Goal: Check status

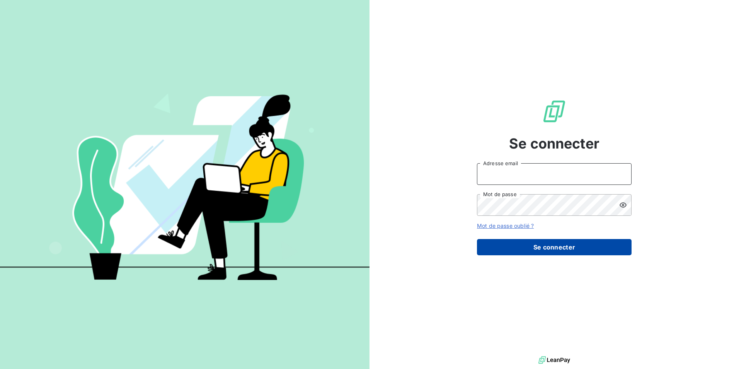
type input "kamil.hassani@fedrigoni.com"
click at [501, 253] on button "Se connecter" at bounding box center [554, 247] width 155 height 16
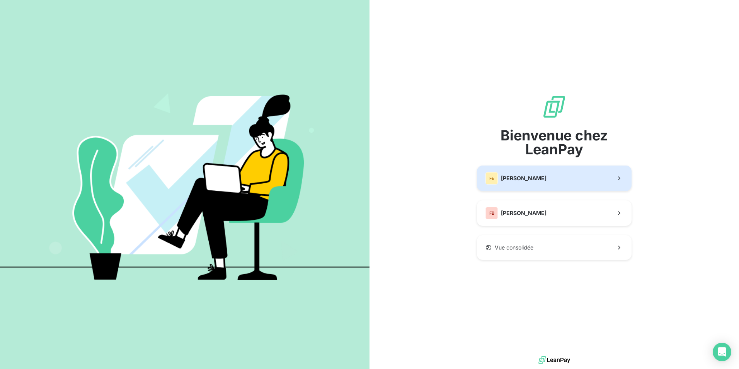
click at [515, 177] on span "[PERSON_NAME]" at bounding box center [524, 178] width 46 height 8
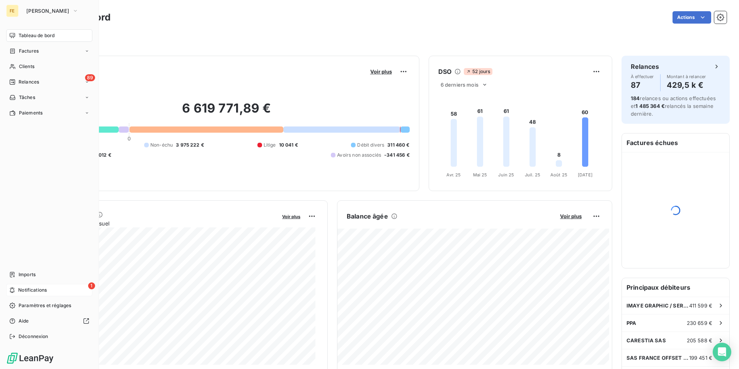
click at [29, 287] on span "Notifications" at bounding box center [32, 289] width 29 height 7
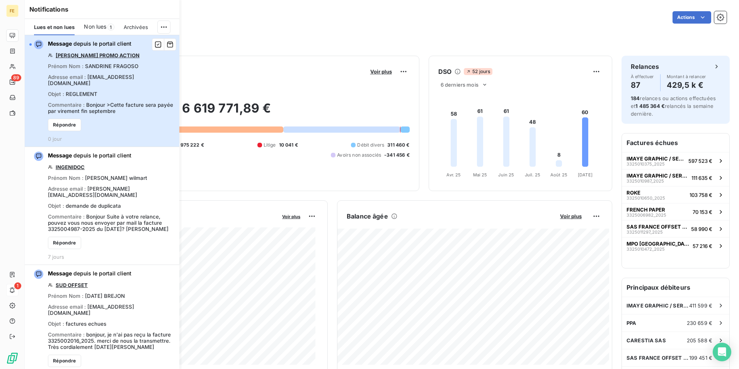
click at [106, 105] on span "Bonjour >Cette facture sera payée par virement fin septembre" at bounding box center [110, 108] width 125 height 12
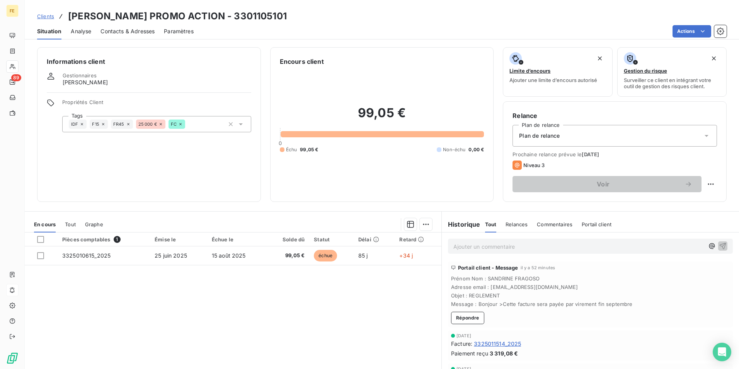
click at [210, 338] on div "Pièces comptables 1 Émise le Échue le Solde dû Statut Délai Retard 3325010615_2…" at bounding box center [233, 306] width 416 height 149
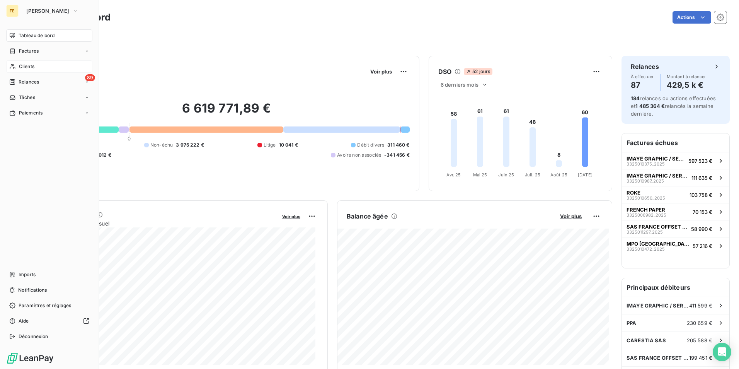
click at [41, 67] on div "Clients" at bounding box center [49, 66] width 86 height 12
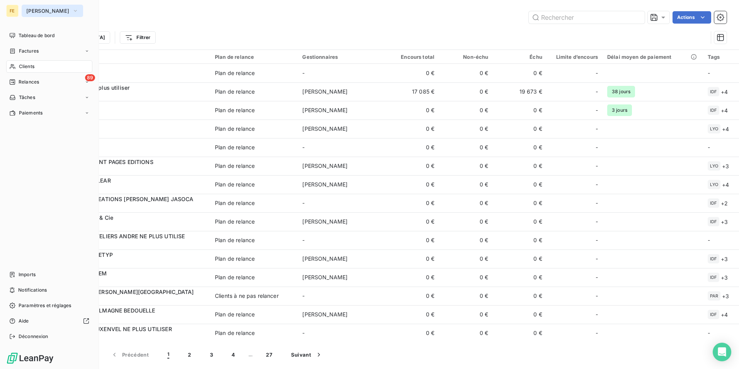
click at [72, 13] on icon "button" at bounding box center [75, 11] width 6 height 8
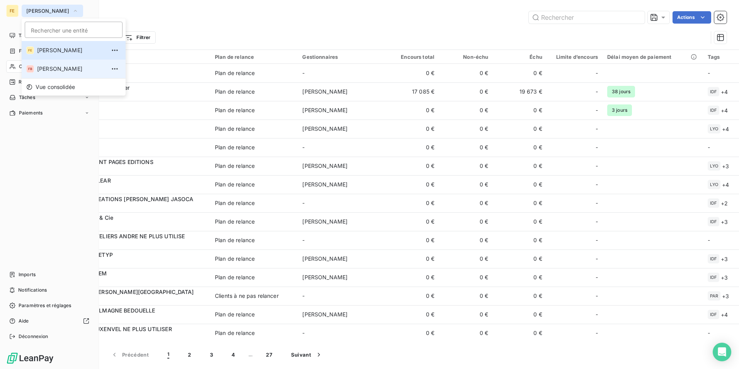
click at [63, 74] on li "FB [PERSON_NAME]" at bounding box center [74, 68] width 104 height 19
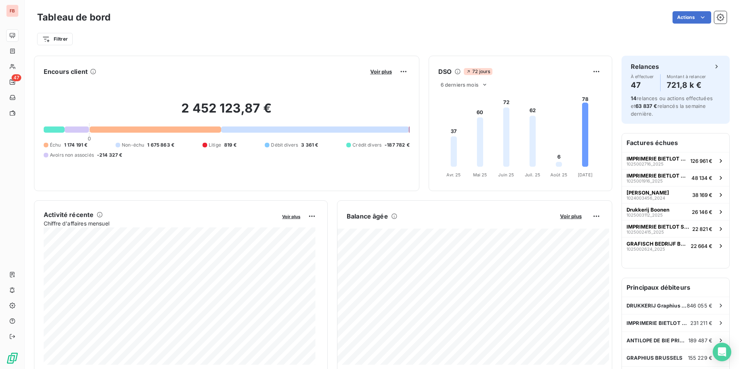
click at [370, 87] on div "2 452 123,87 € 0 Échu 1 174 191 € Non-échu 1 675 863 € Litige 819 € Débit diver…" at bounding box center [227, 130] width 366 height 104
click at [376, 71] on span "Voir plus" at bounding box center [381, 71] width 22 height 6
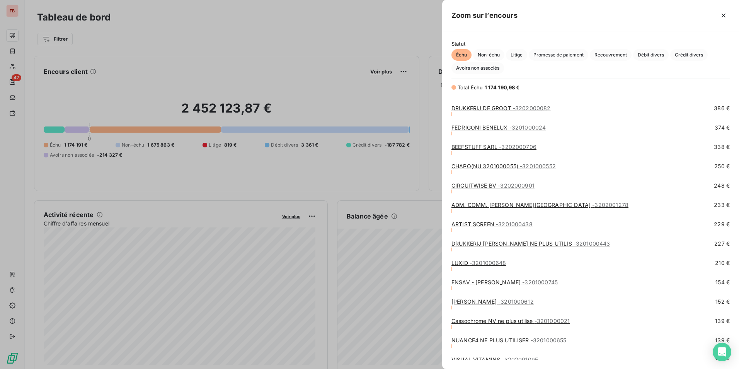
scroll to position [1354, 0]
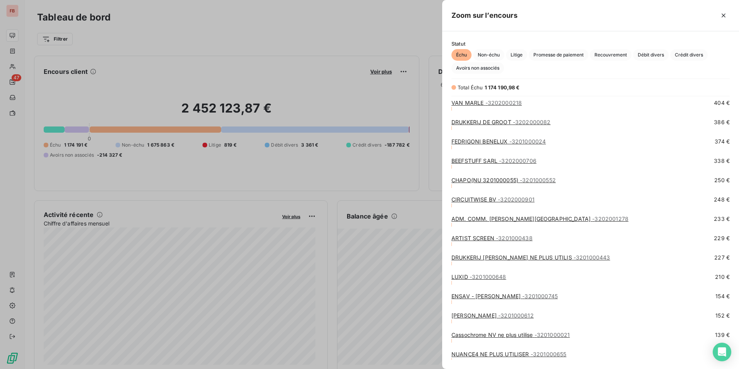
click at [277, 14] on div at bounding box center [369, 184] width 739 height 369
